Goal: Use online tool/utility: Use online tool/utility

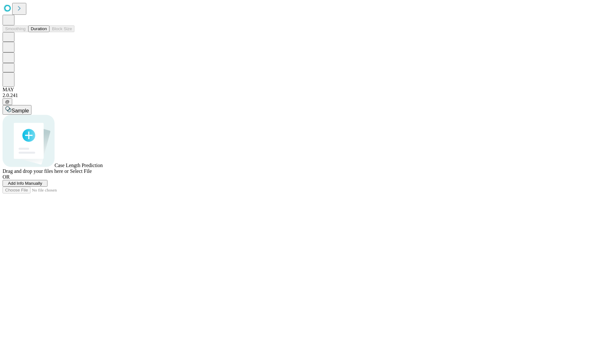
click at [47, 32] on button "Duration" at bounding box center [38, 28] width 21 height 7
click at [42, 186] on span "Add Info Manually" at bounding box center [25, 183] width 34 height 5
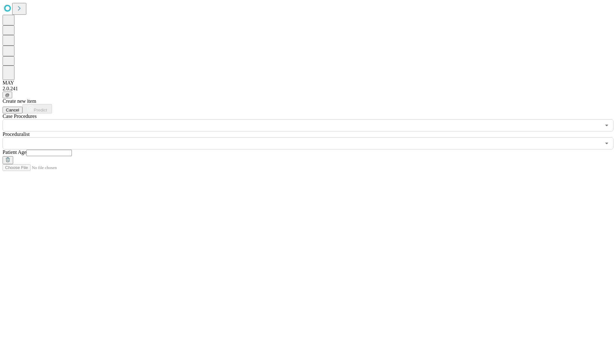
click at [72, 150] on input "text" at bounding box center [49, 153] width 46 height 6
type input "**"
click at [313, 137] on input "text" at bounding box center [302, 143] width 599 height 12
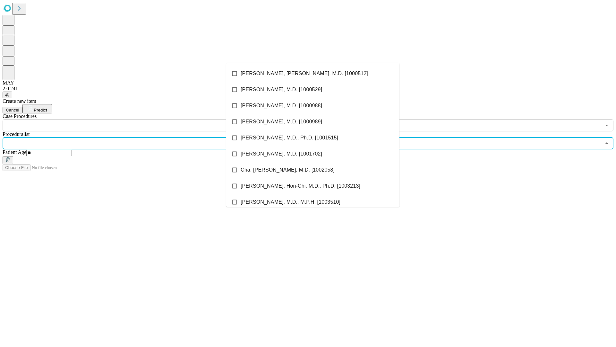
click at [313, 74] on li "[PERSON_NAME], [PERSON_NAME], M.D. [1000512]" at bounding box center [312, 73] width 173 height 16
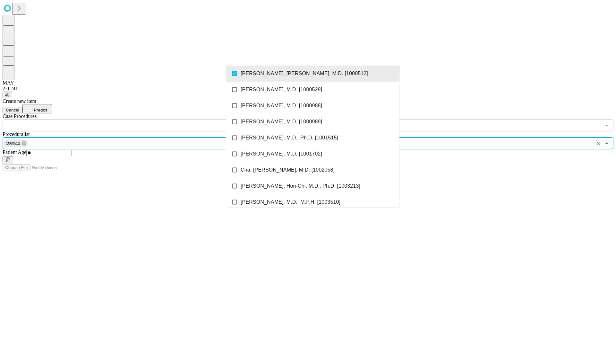
click at [135, 119] on input "text" at bounding box center [302, 125] width 599 height 12
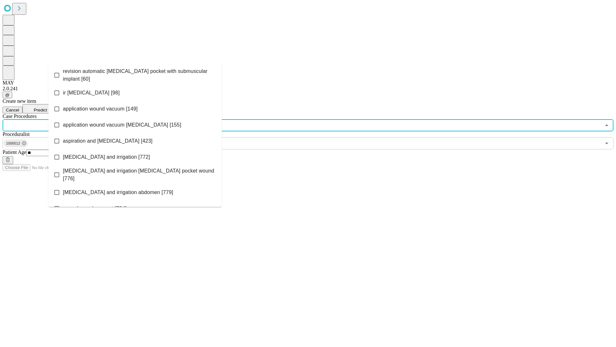
click at [135, 74] on span "revision automatic [MEDICAL_DATA] pocket with submuscular implant [60]" at bounding box center [140, 74] width 154 height 15
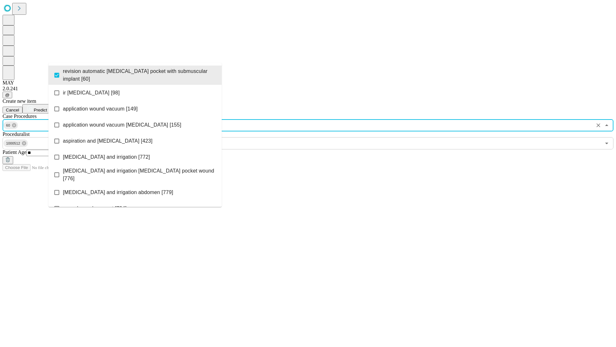
click at [47, 108] on span "Predict" at bounding box center [40, 110] width 13 height 5
